Goal: Browse casually

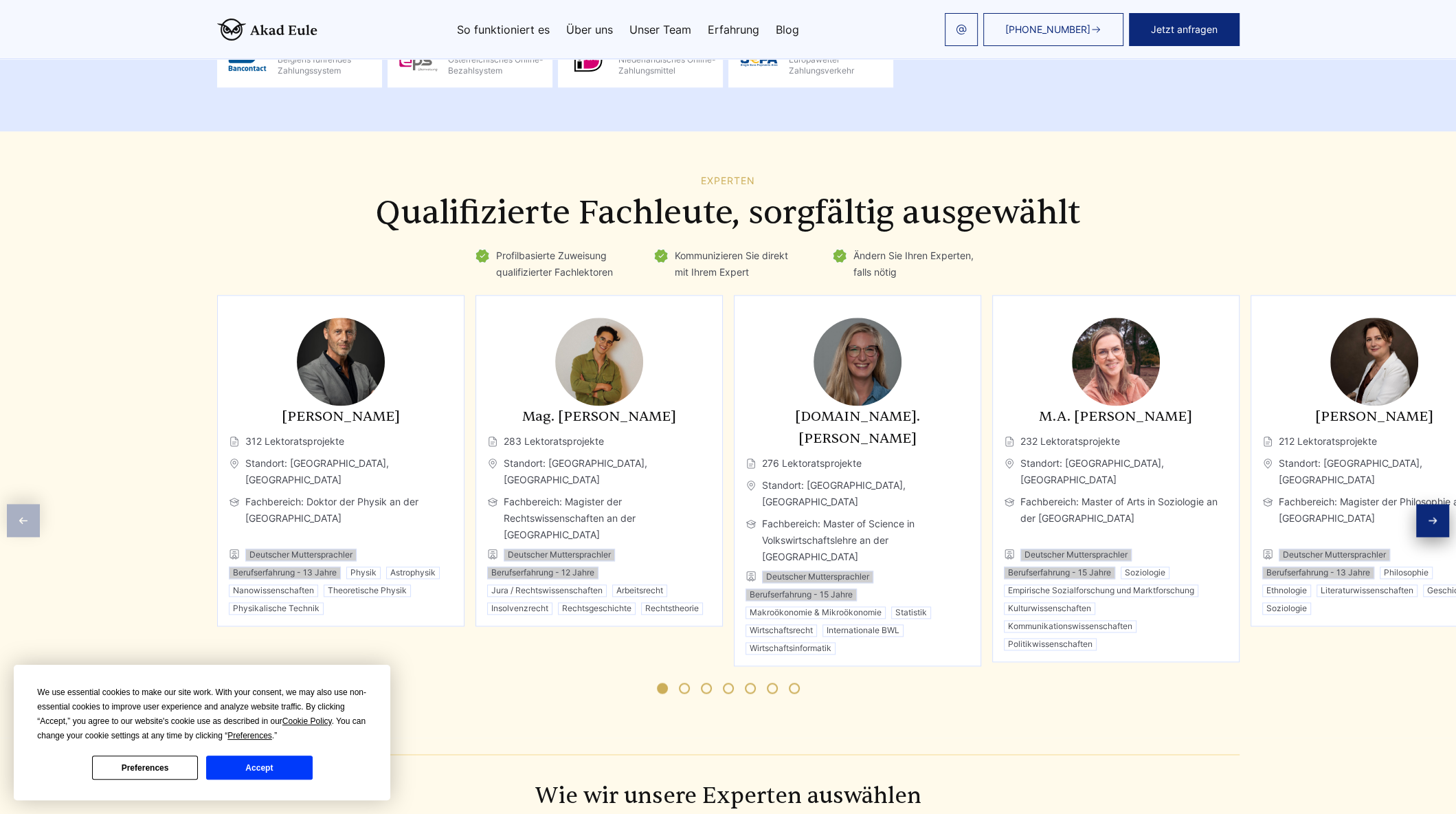
scroll to position [1907, 0]
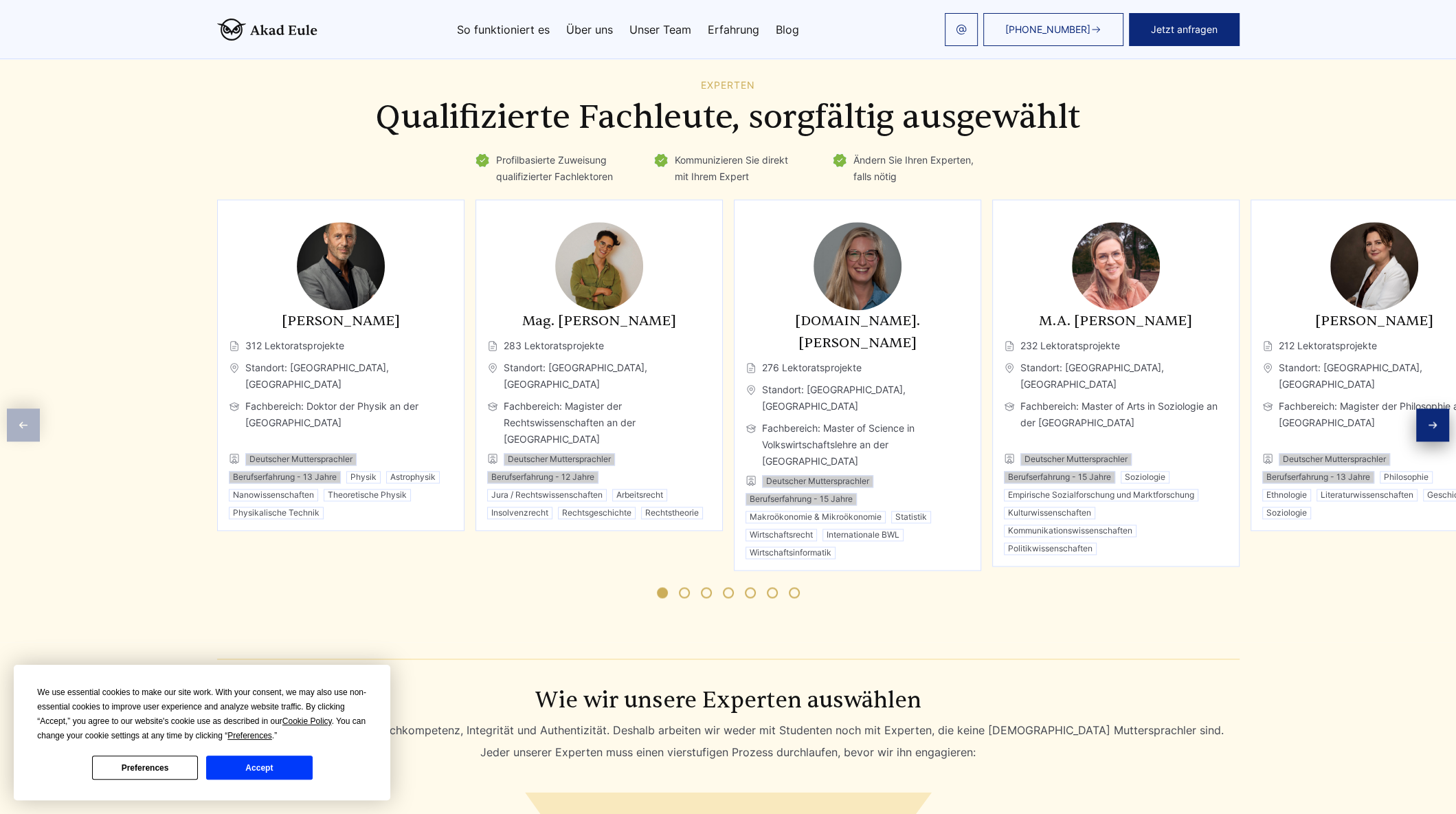
click at [1438, 420] on icon "Next slide" at bounding box center [1433, 425] width 11 height 11
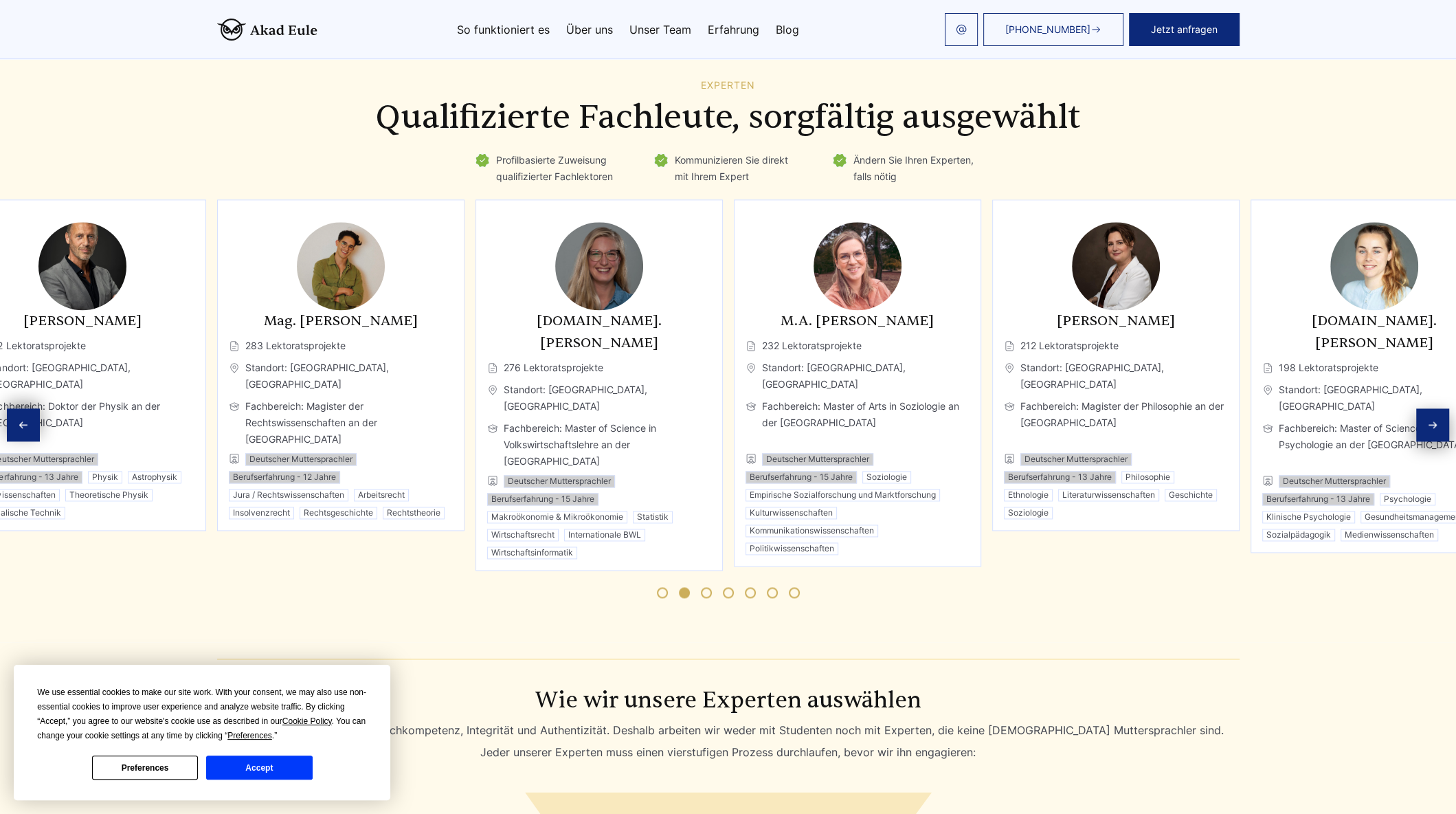
click at [1437, 420] on icon "Next slide" at bounding box center [1433, 425] width 11 height 11
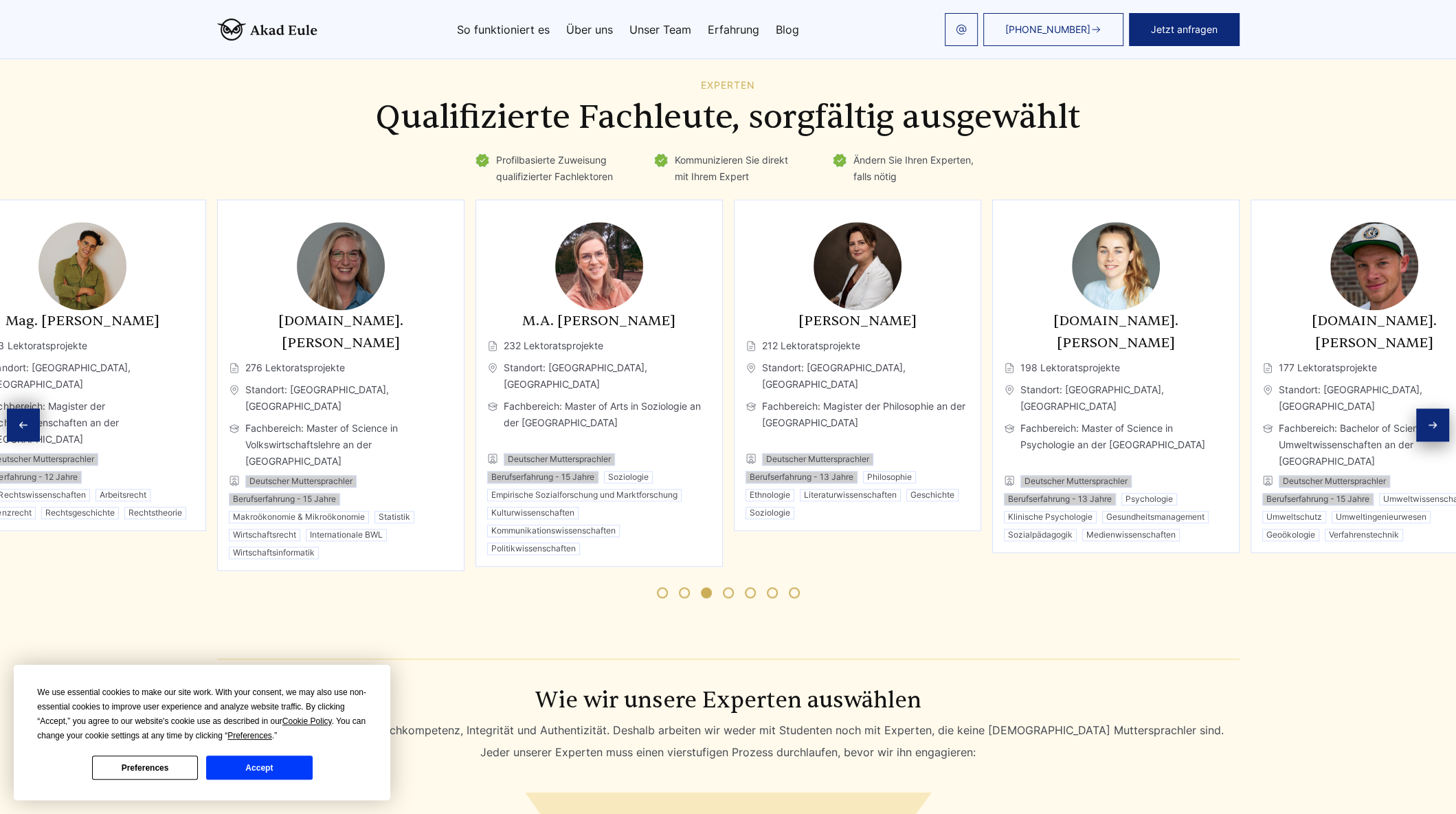
click at [1437, 420] on icon "Next slide" at bounding box center [1433, 425] width 11 height 11
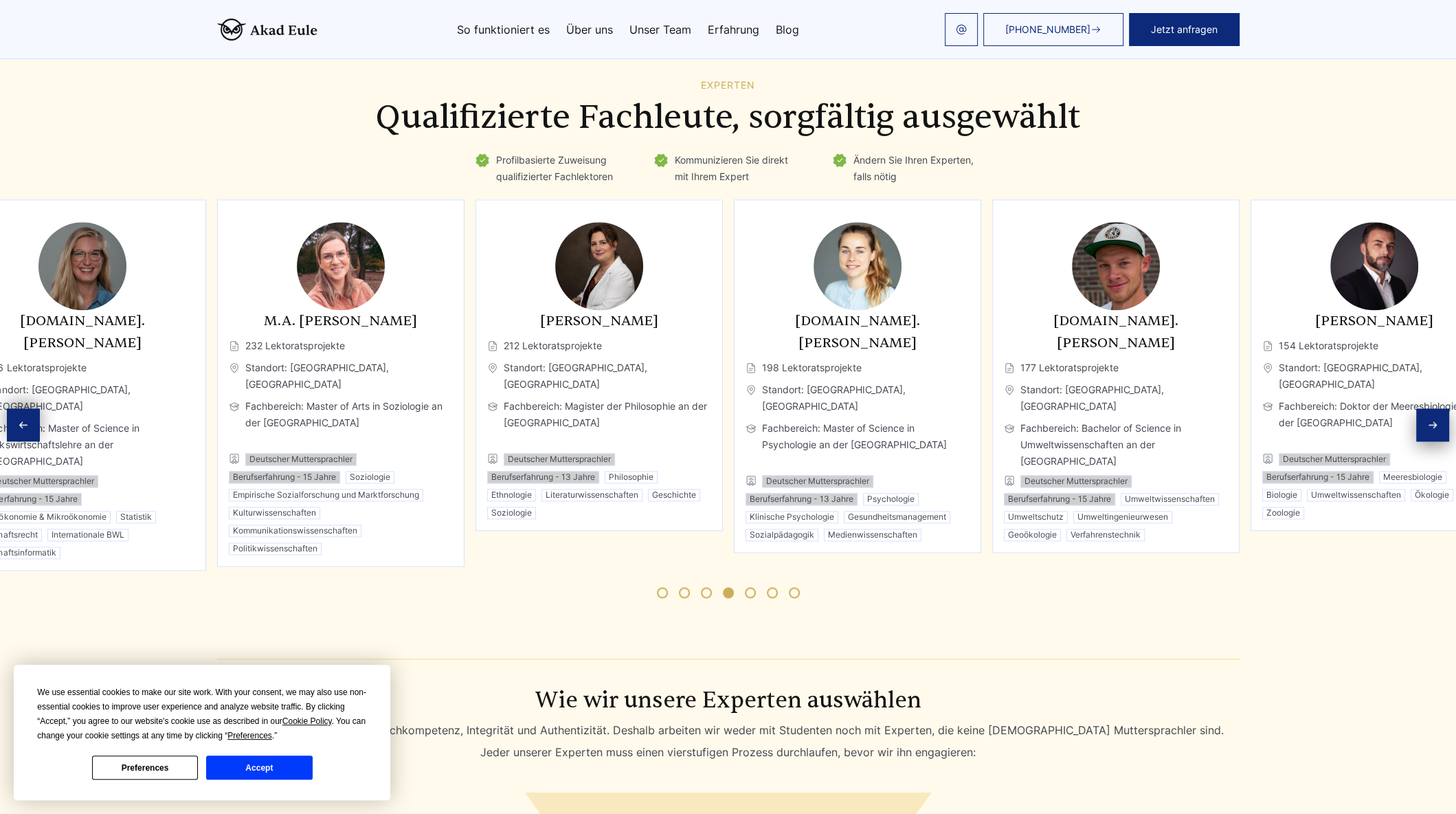
click at [1437, 420] on icon "Next slide" at bounding box center [1433, 425] width 11 height 11
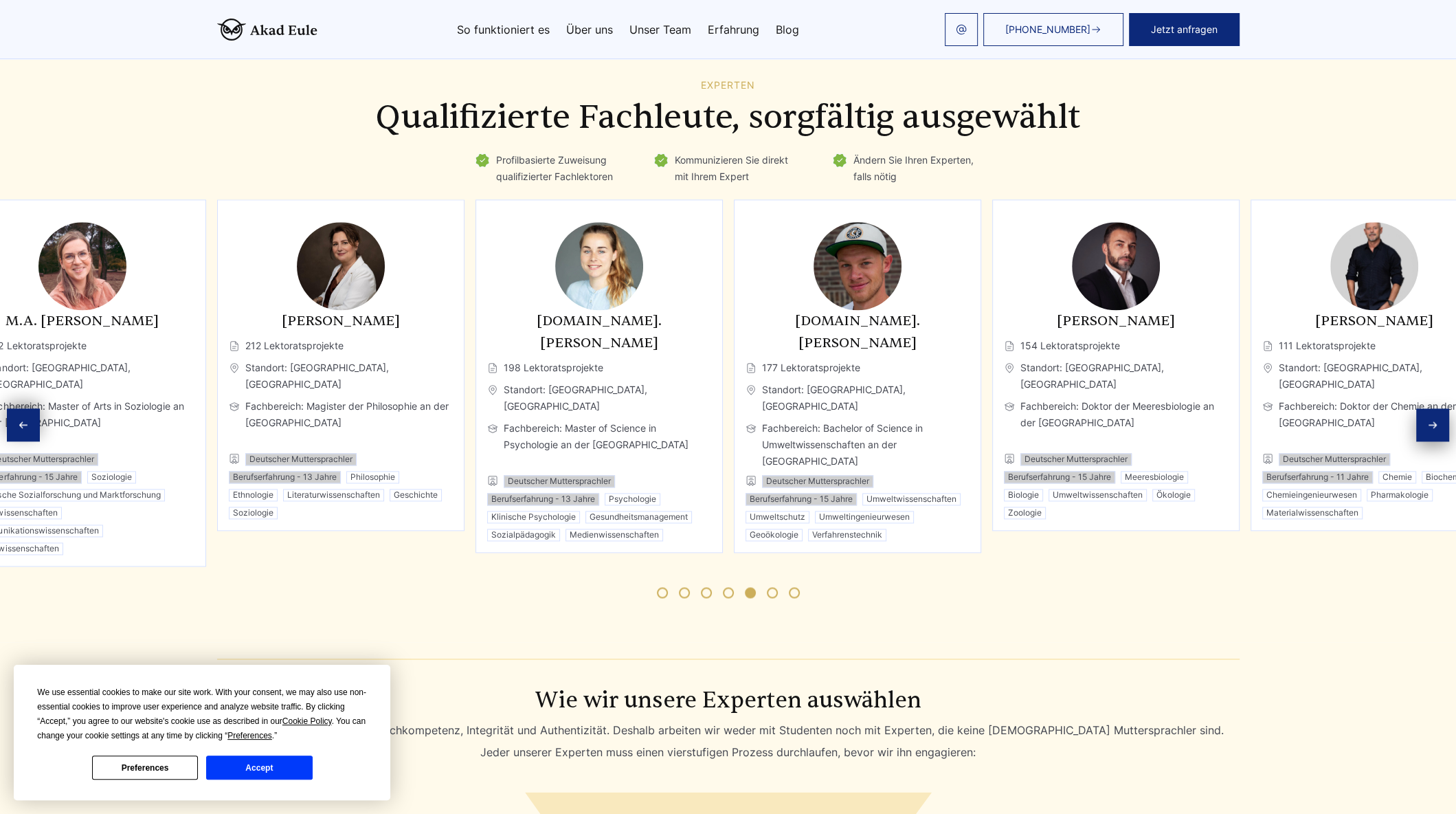
click at [1437, 420] on icon "Next slide" at bounding box center [1433, 425] width 11 height 11
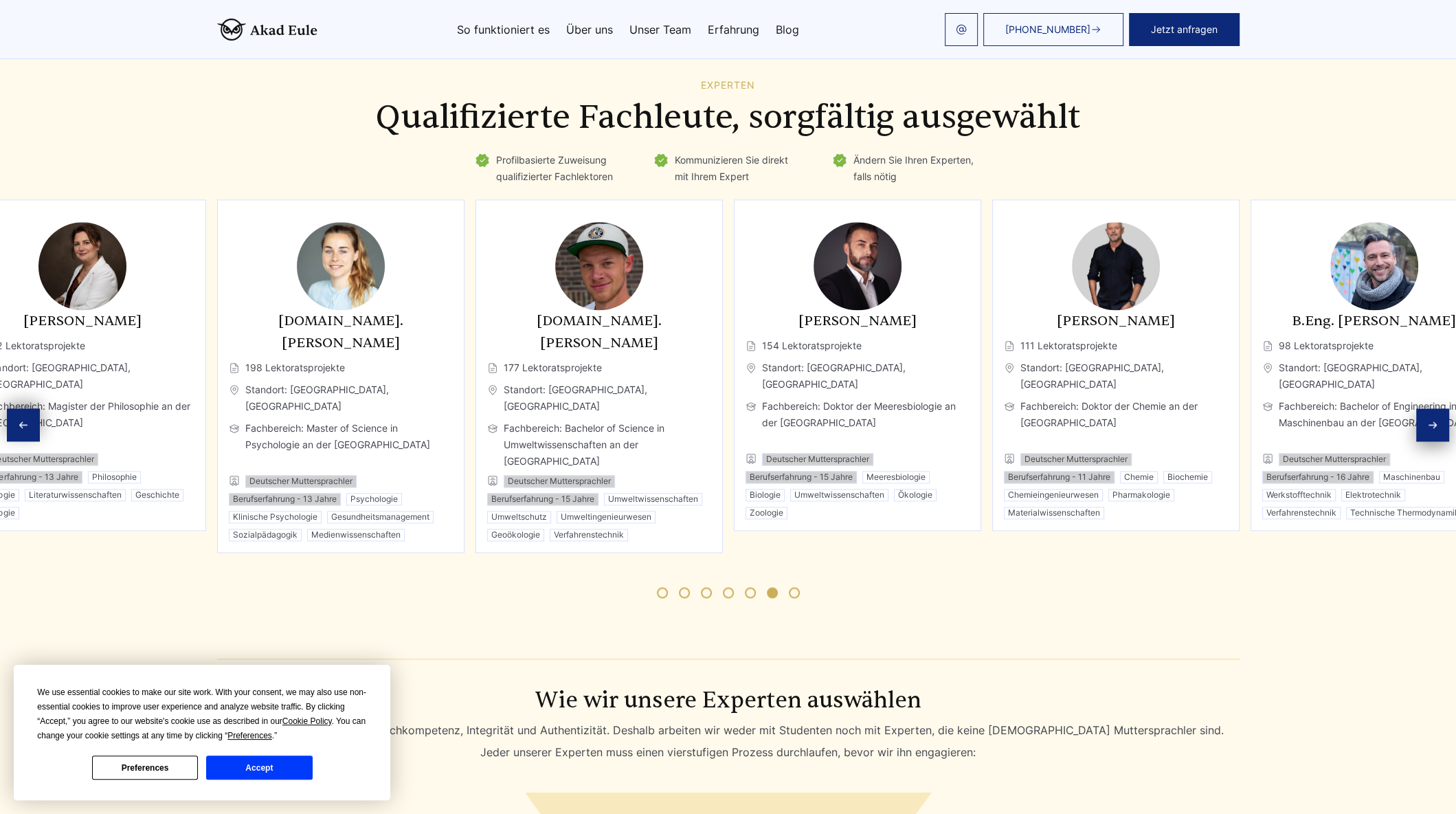
click at [1436, 420] on icon "Next slide" at bounding box center [1433, 425] width 11 height 11
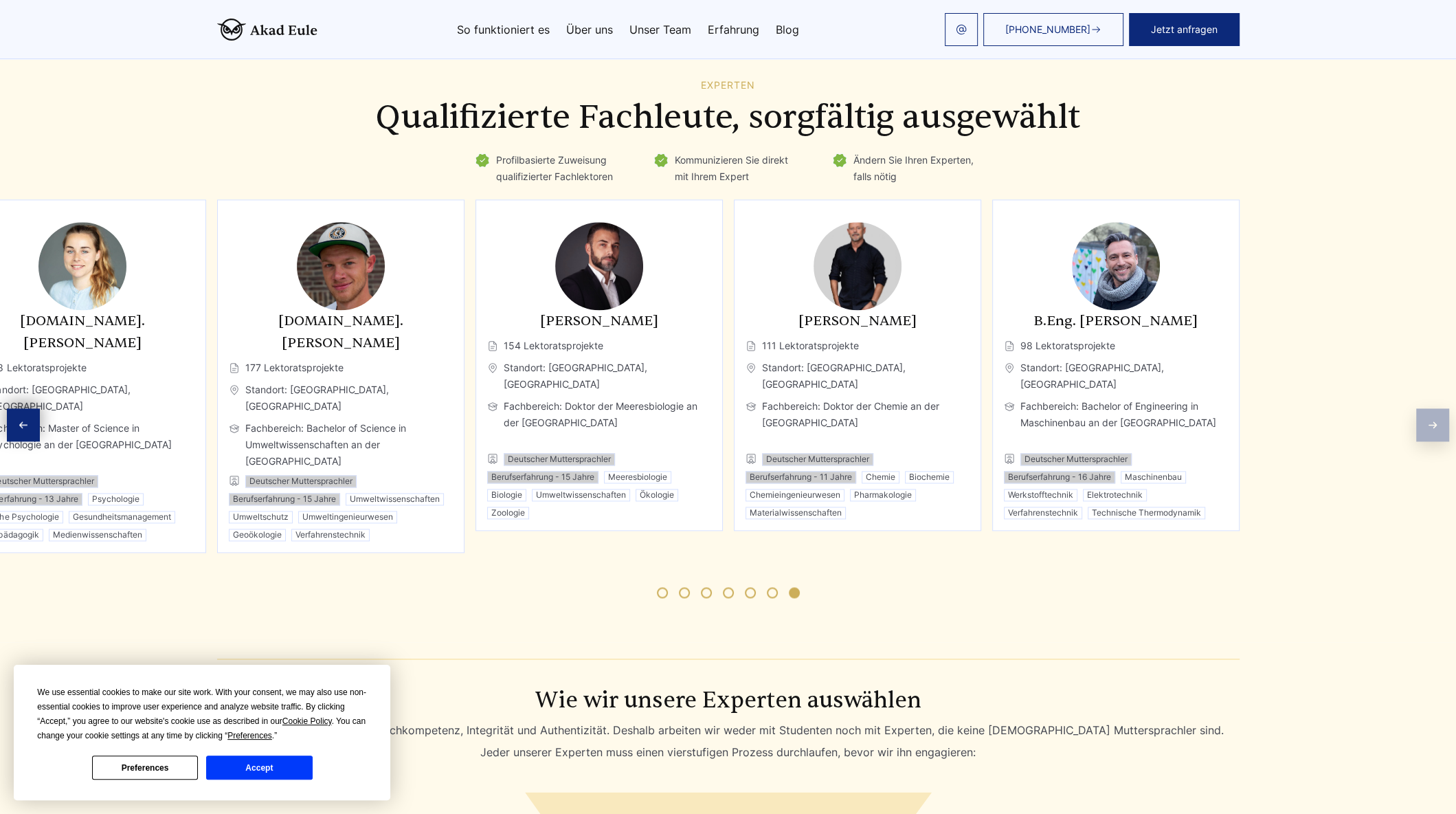
click at [29, 409] on div "Previous slide" at bounding box center [23, 425] width 33 height 33
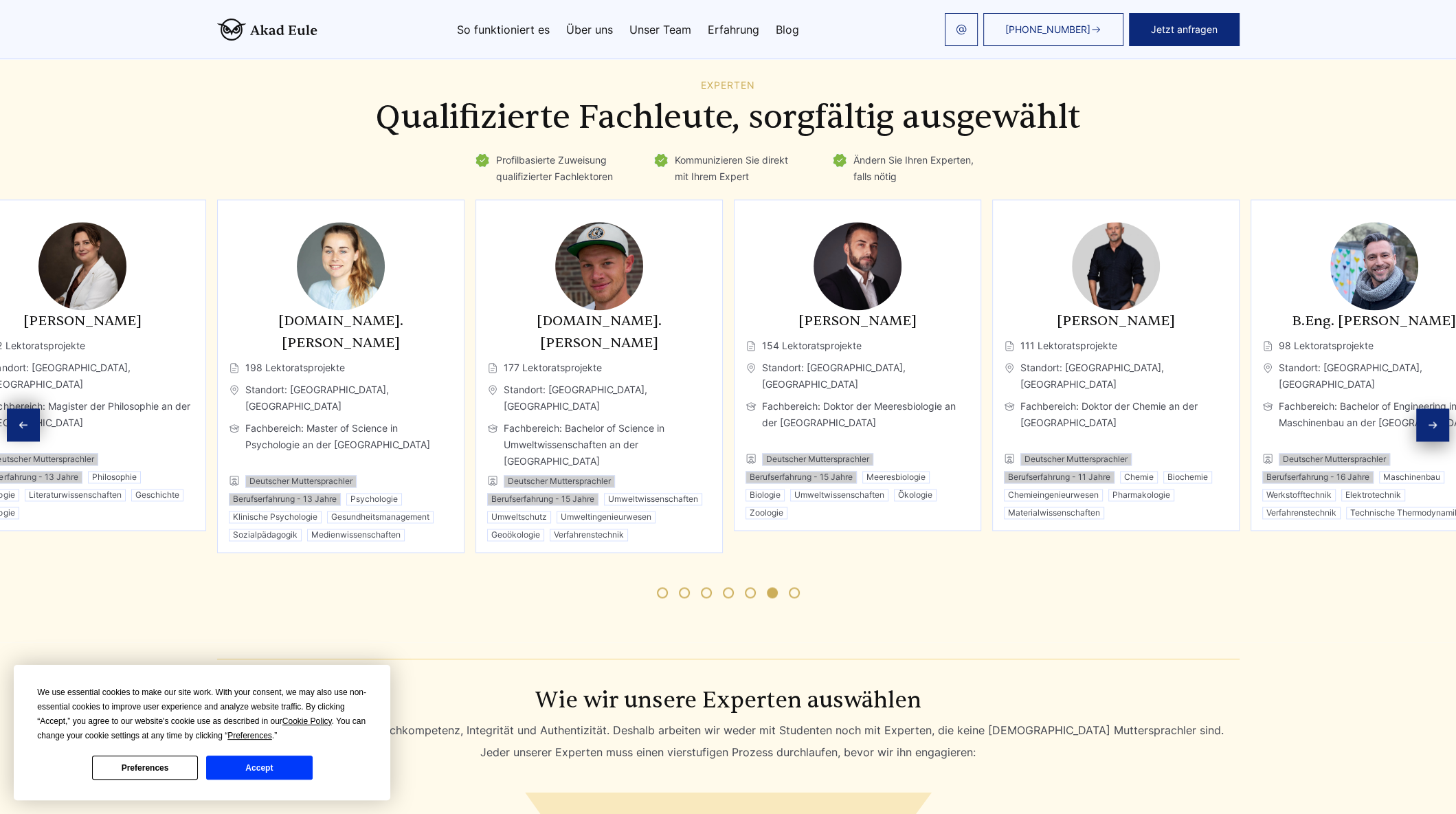
click at [1436, 420] on icon "Next slide" at bounding box center [1433, 425] width 11 height 11
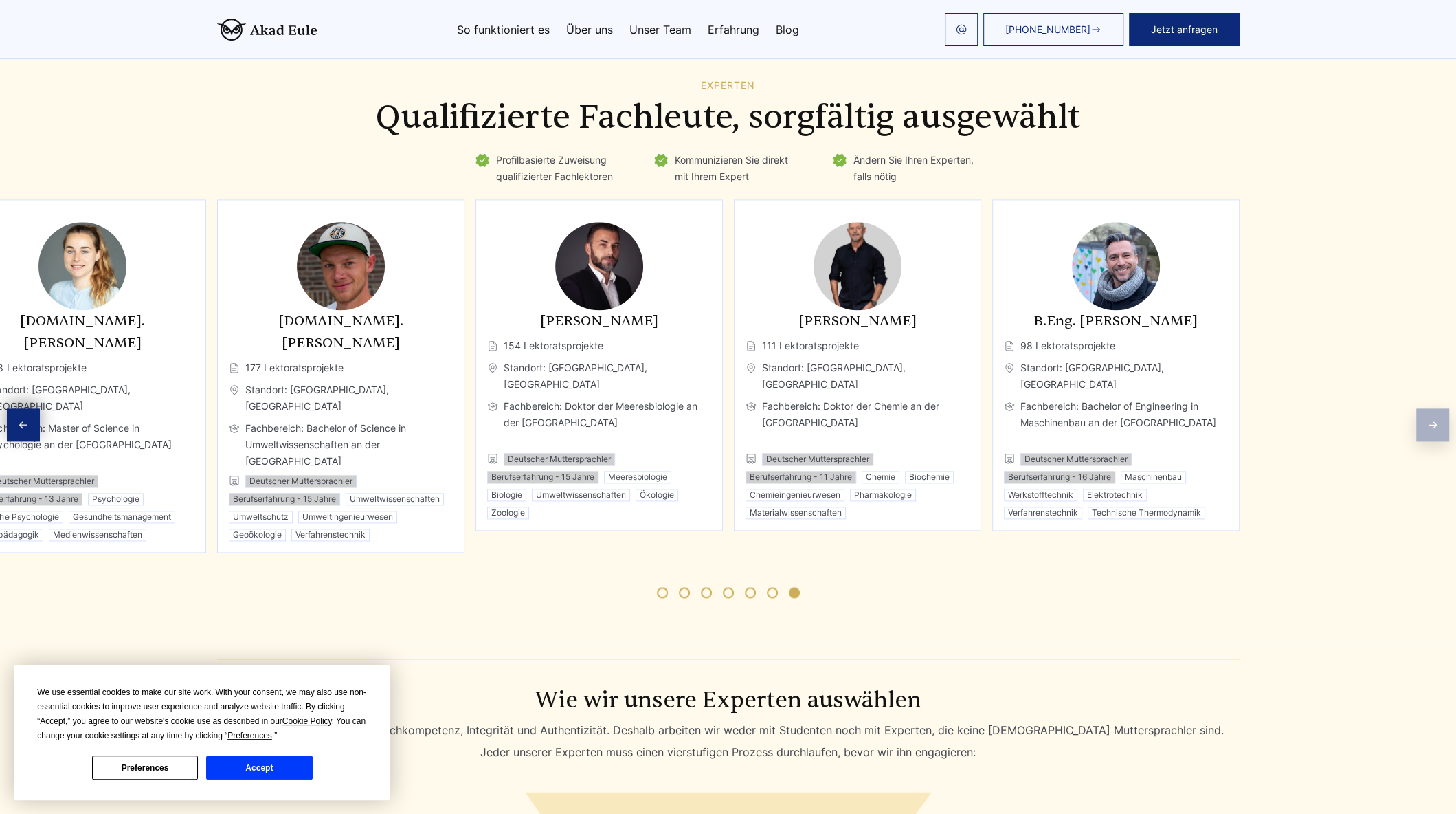
click at [23, 420] on icon "Previous slide" at bounding box center [23, 425] width 11 height 11
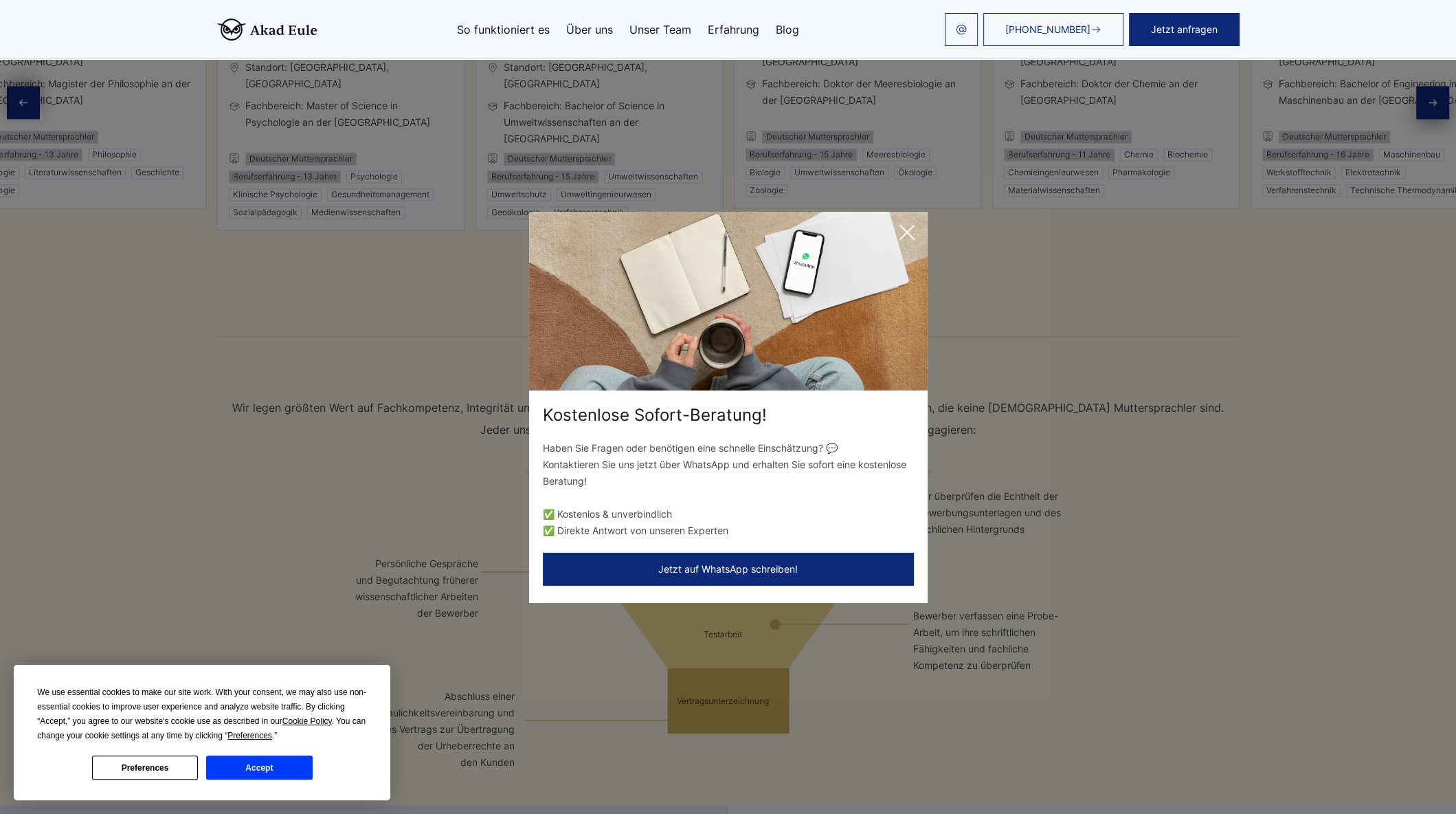
click at [915, 235] on icon at bounding box center [907, 232] width 28 height 28
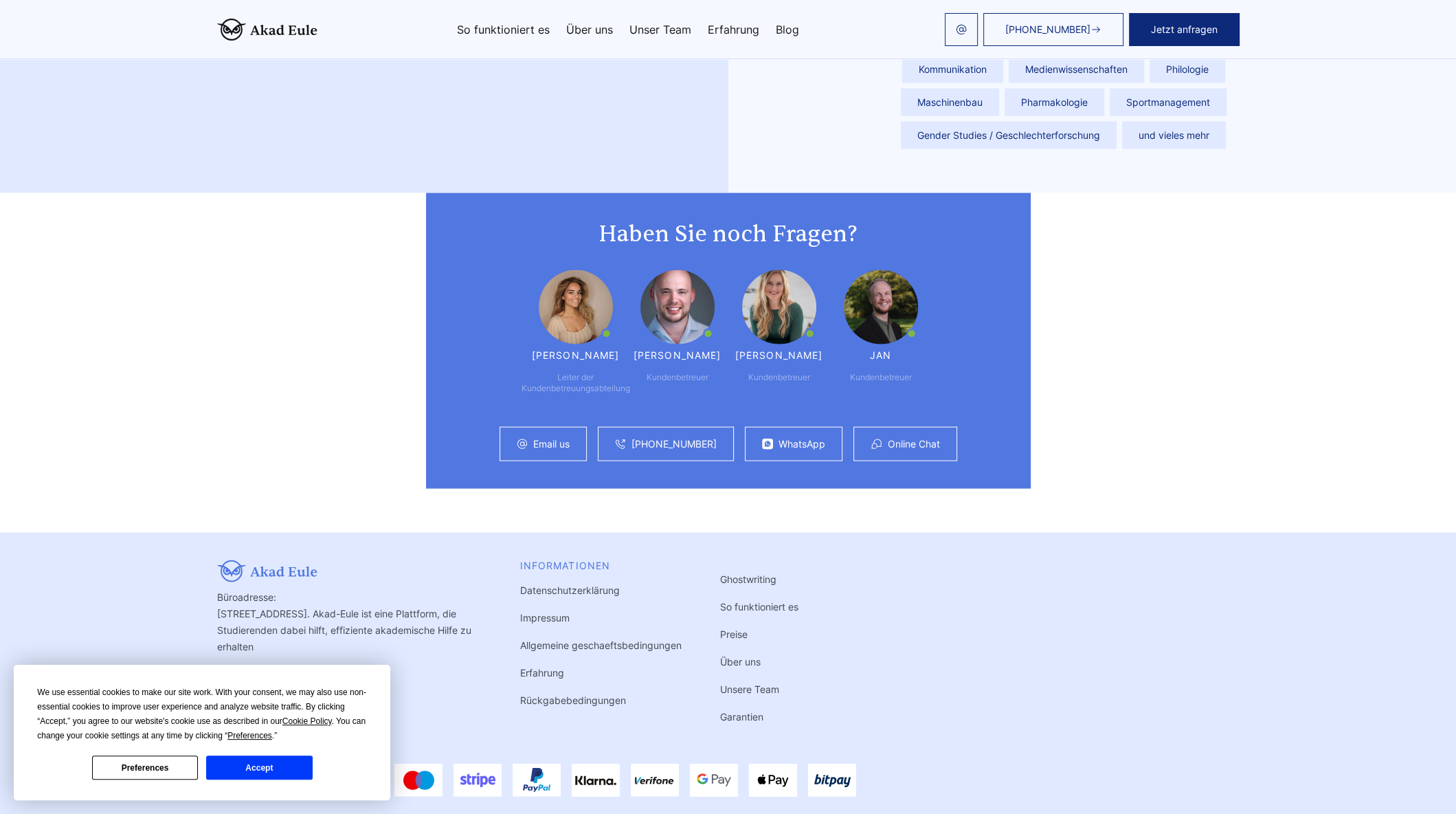
scroll to position [3332, 0]
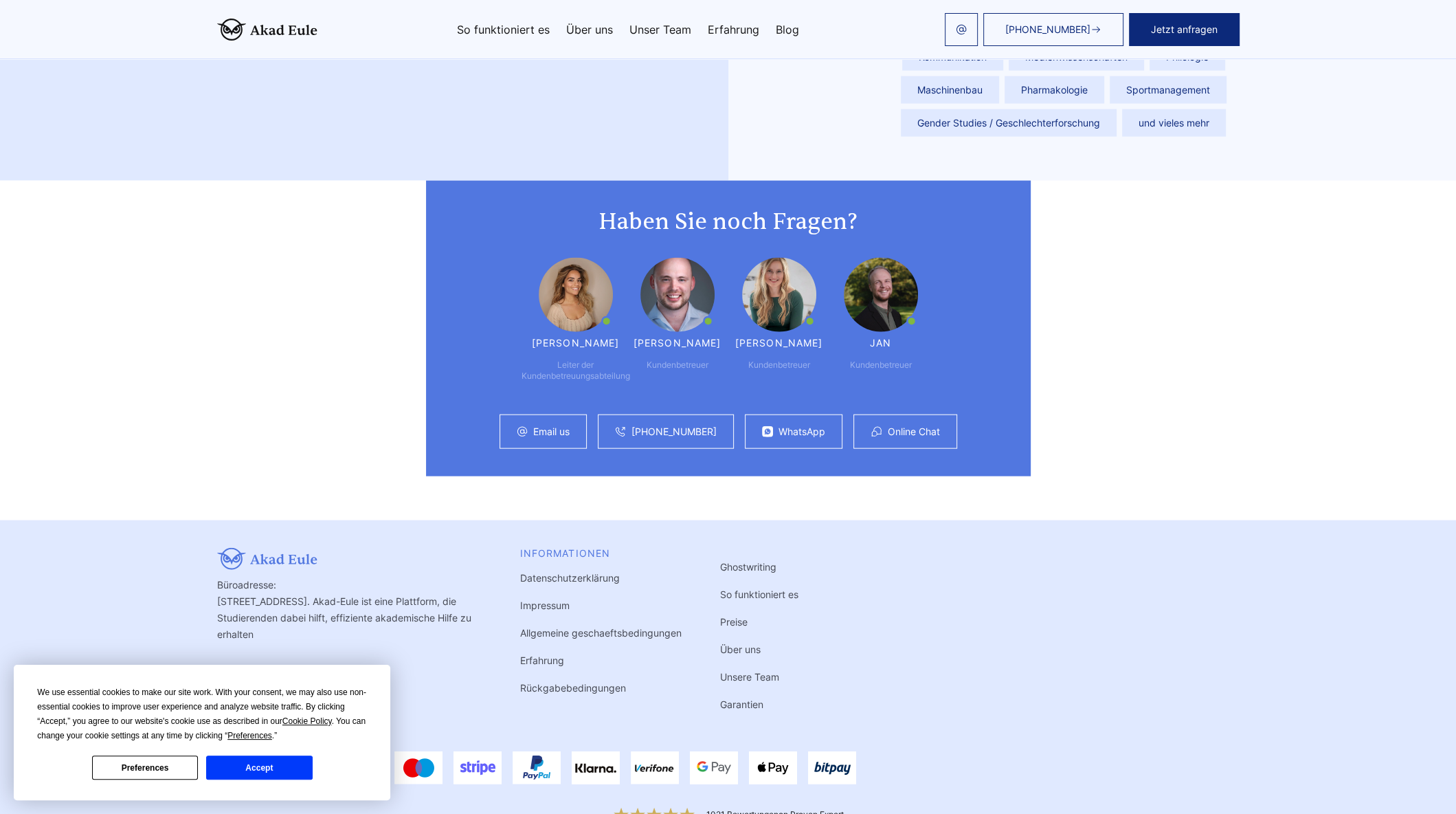
click at [267, 762] on button "Accept" at bounding box center [259, 767] width 105 height 24
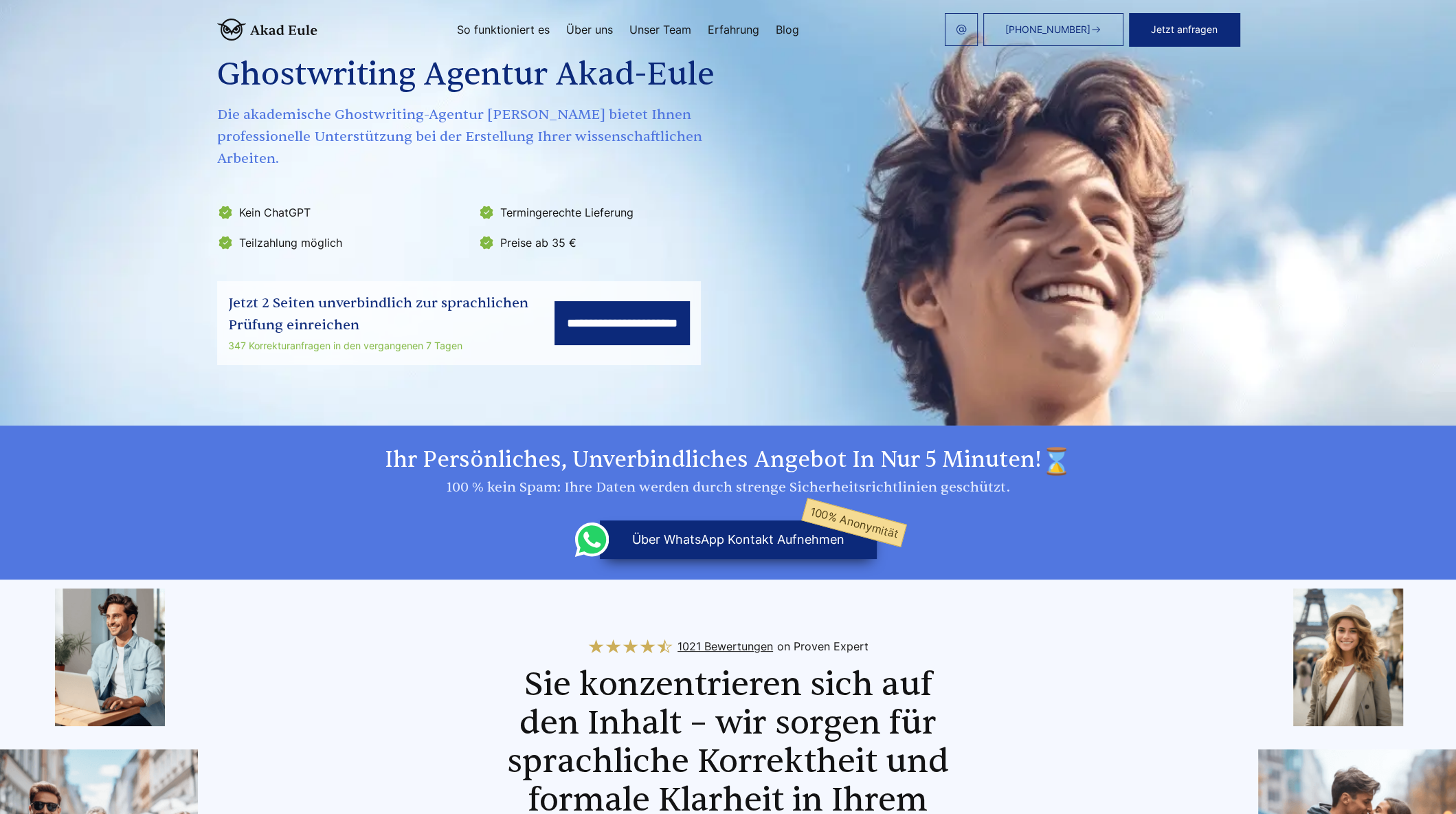
scroll to position [0, 0]
